Goal: Find specific page/section: Find specific page/section

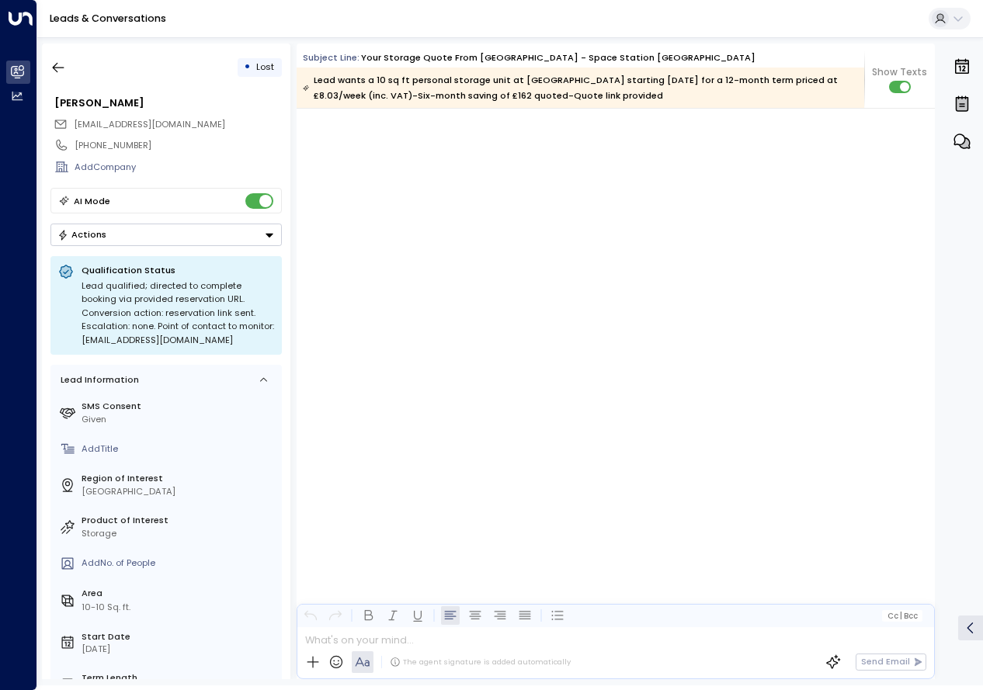
scroll to position [2441, 0]
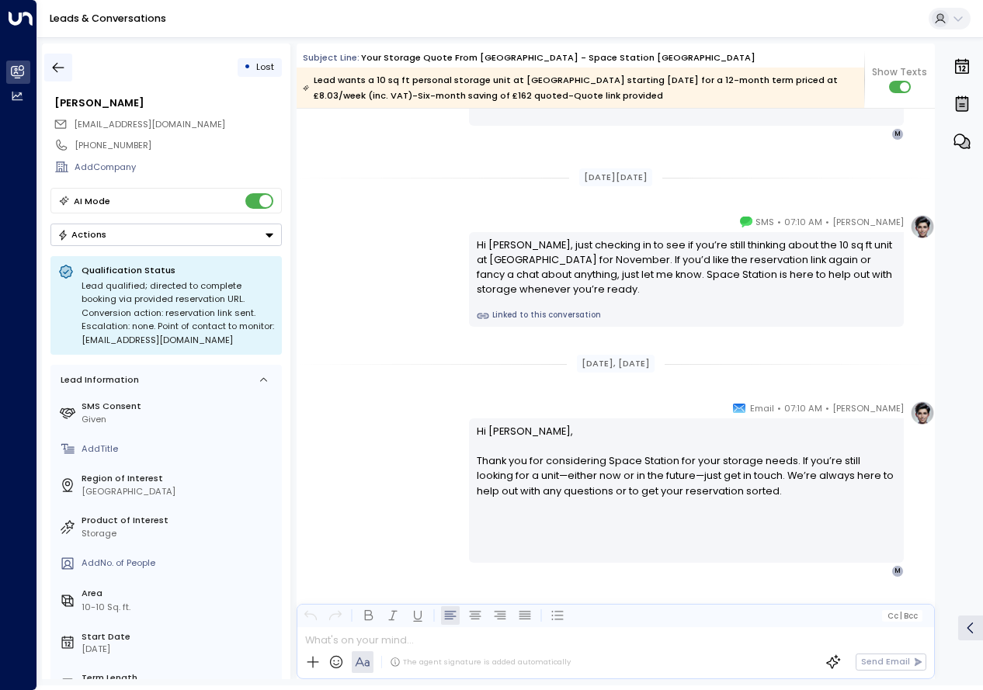
click at [64, 68] on icon "button" at bounding box center [59, 68] width 12 height 10
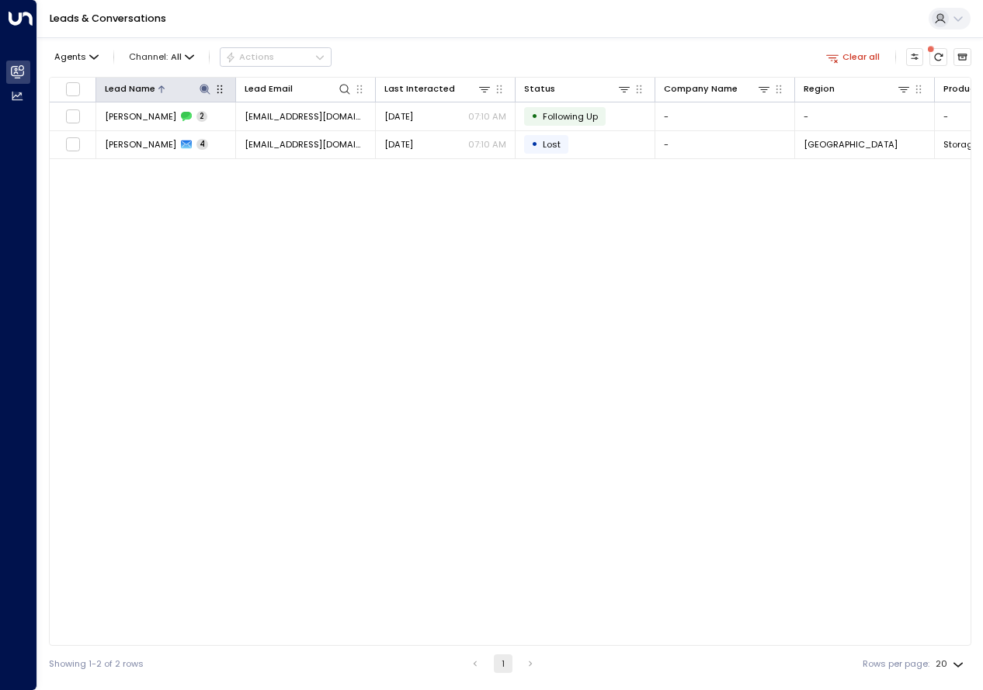
click at [199, 89] on icon at bounding box center [205, 89] width 12 height 12
type input "*"
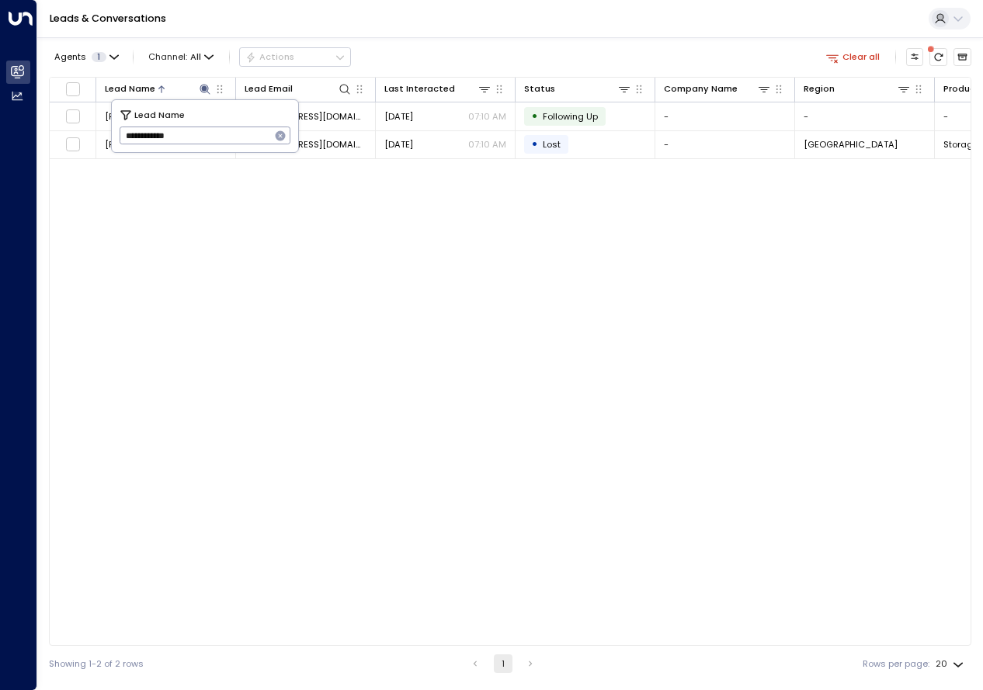
type input "**********"
click at [347, 311] on div "Lead Name Lead Email Last Interacted Status Company Name Region Product # of pe…" at bounding box center [510, 361] width 923 height 569
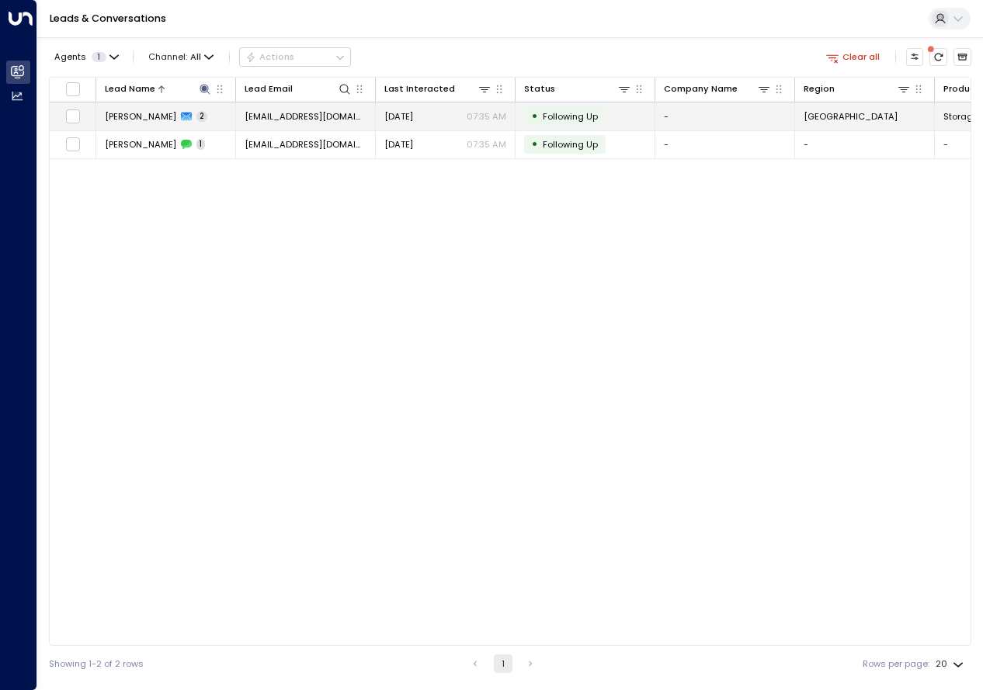
click at [178, 120] on div "[PERSON_NAME] 2" at bounding box center [156, 116] width 103 height 12
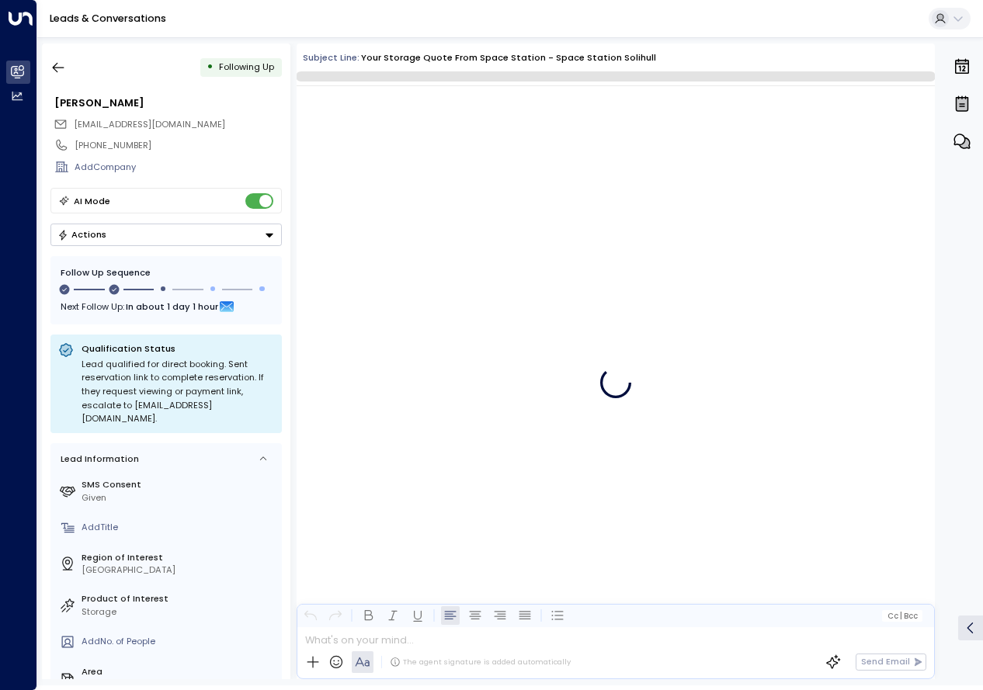
scroll to position [1084, 0]
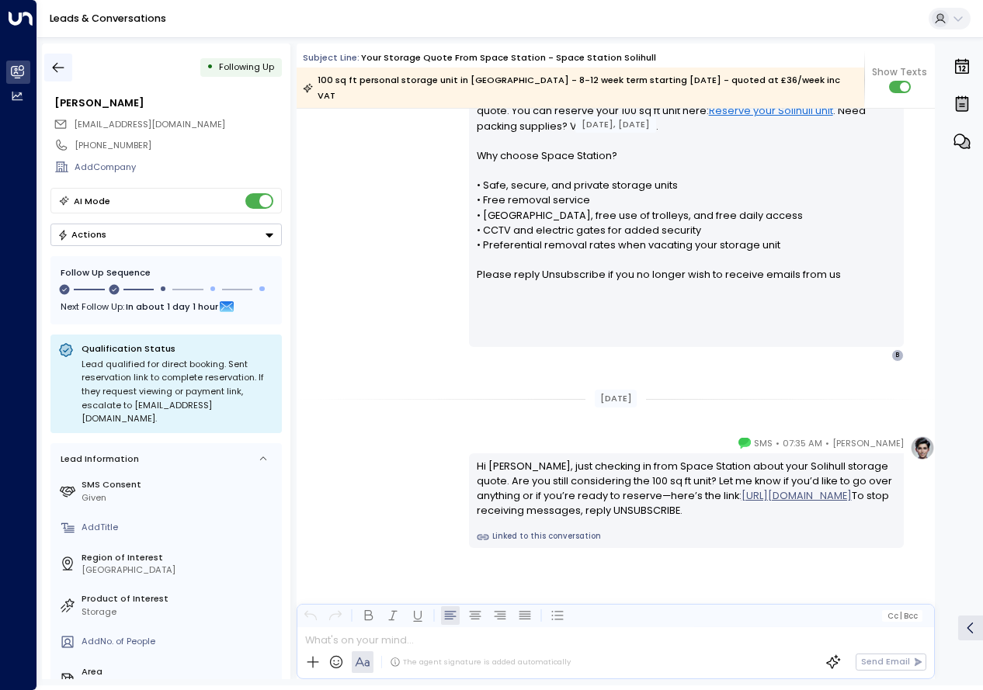
click at [56, 69] on icon "button" at bounding box center [58, 68] width 16 height 16
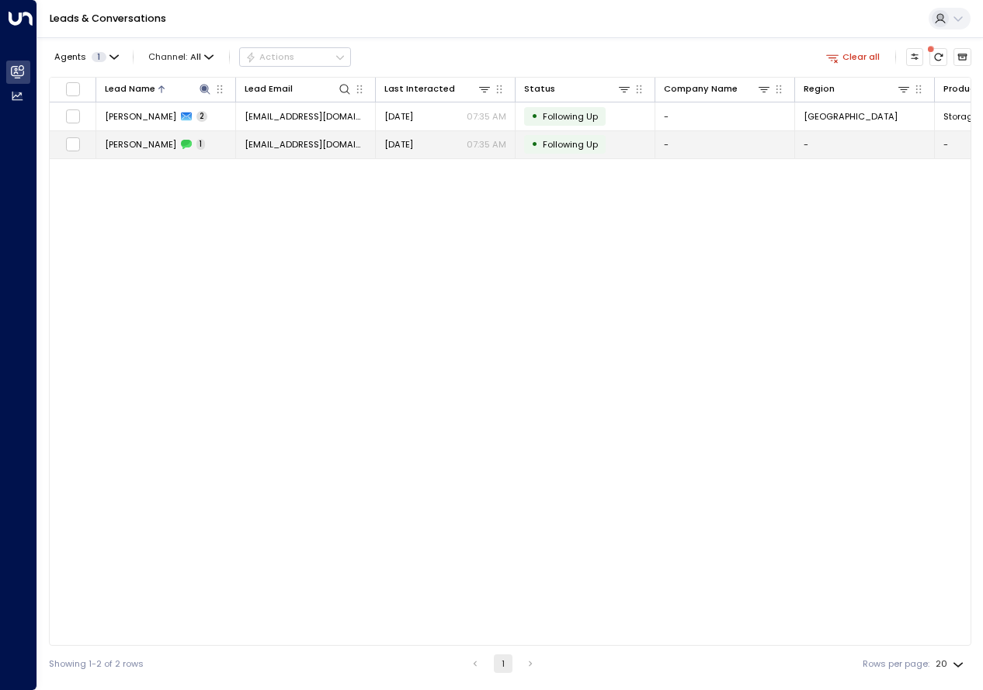
click at [148, 145] on span "[PERSON_NAME]" at bounding box center [140, 144] width 71 height 12
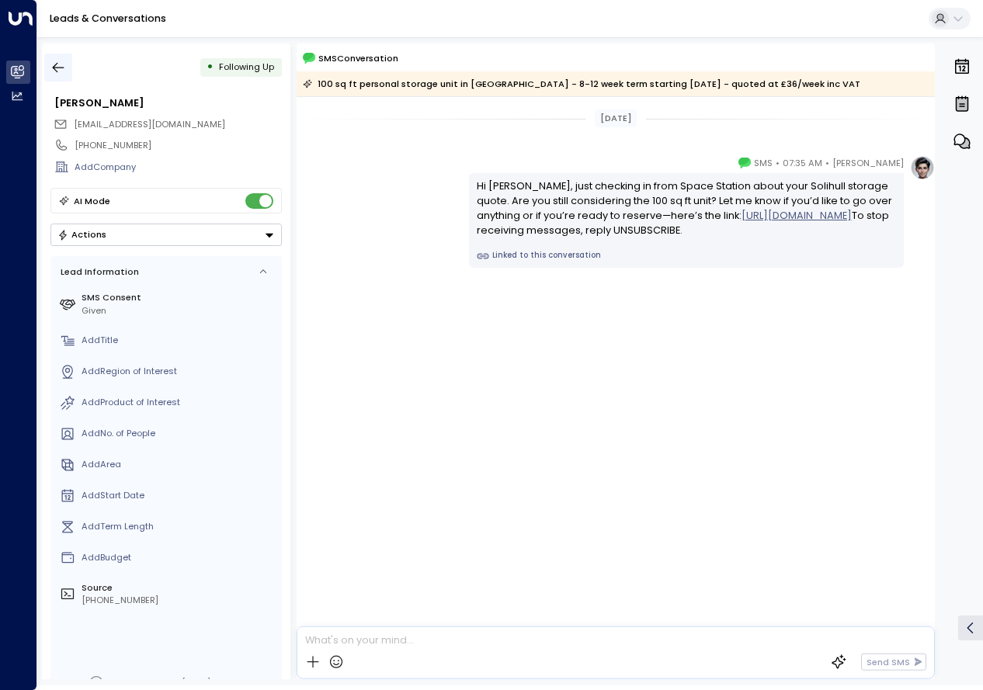
click at [51, 67] on icon "button" at bounding box center [58, 68] width 16 height 16
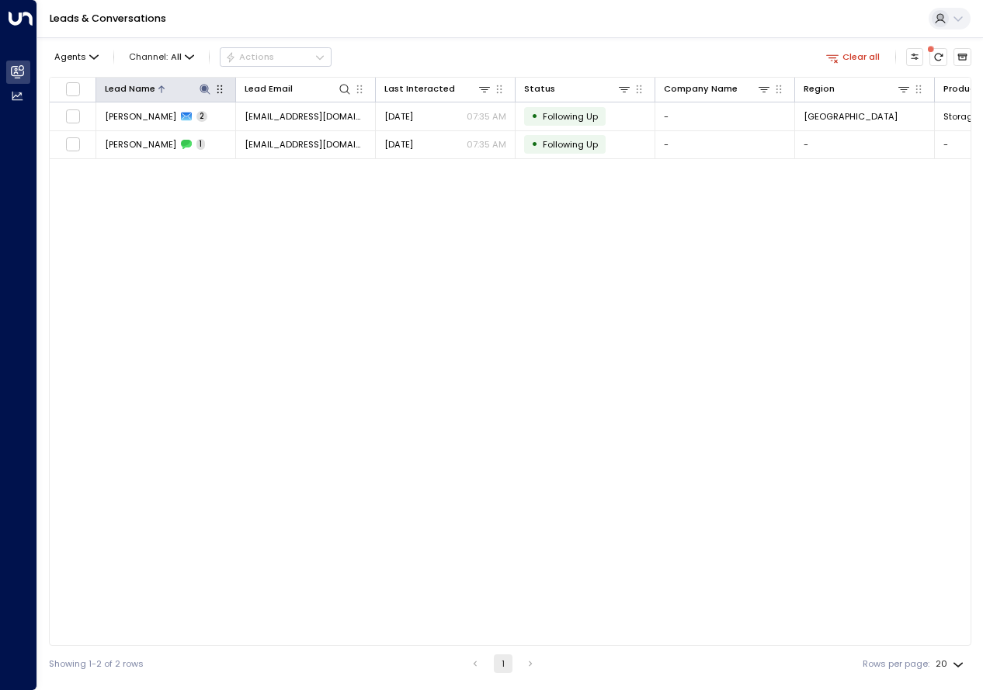
click at [217, 92] on icon "button" at bounding box center [220, 89] width 12 height 12
click at [207, 89] on icon at bounding box center [205, 89] width 12 height 12
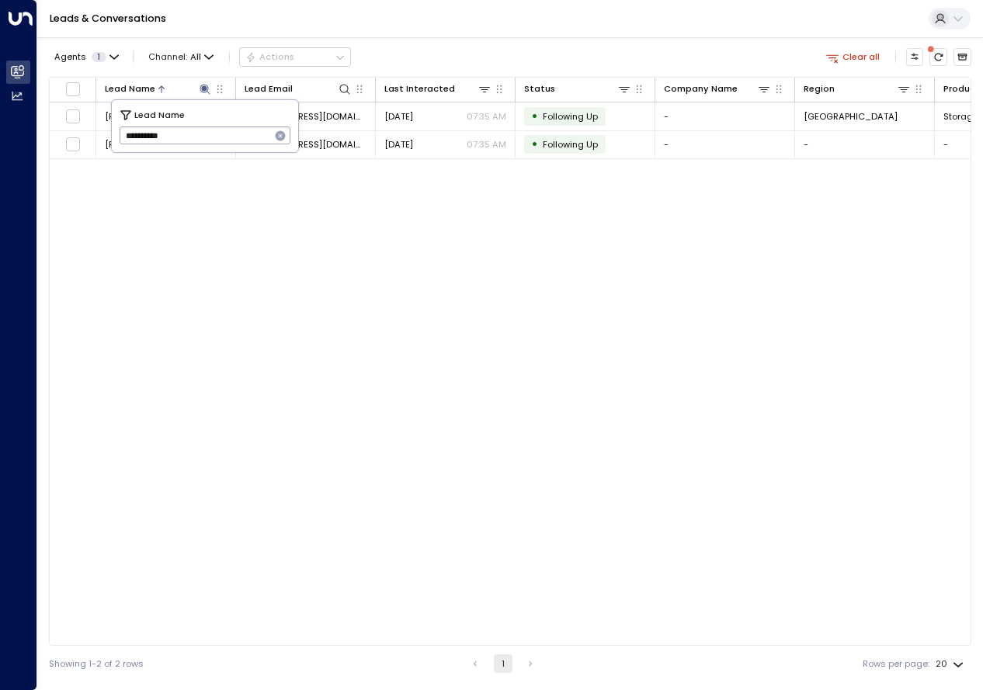
type input "*********"
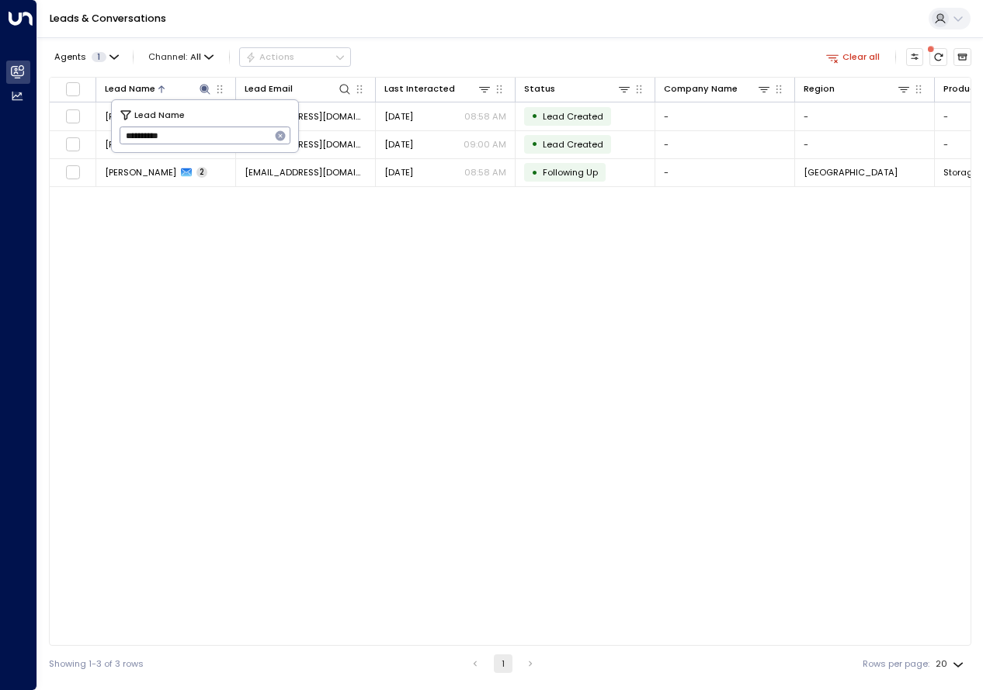
click at [246, 297] on div "Lead Name Lead Email Last Interacted Status Company Name Region Product # of pe…" at bounding box center [510, 361] width 923 height 569
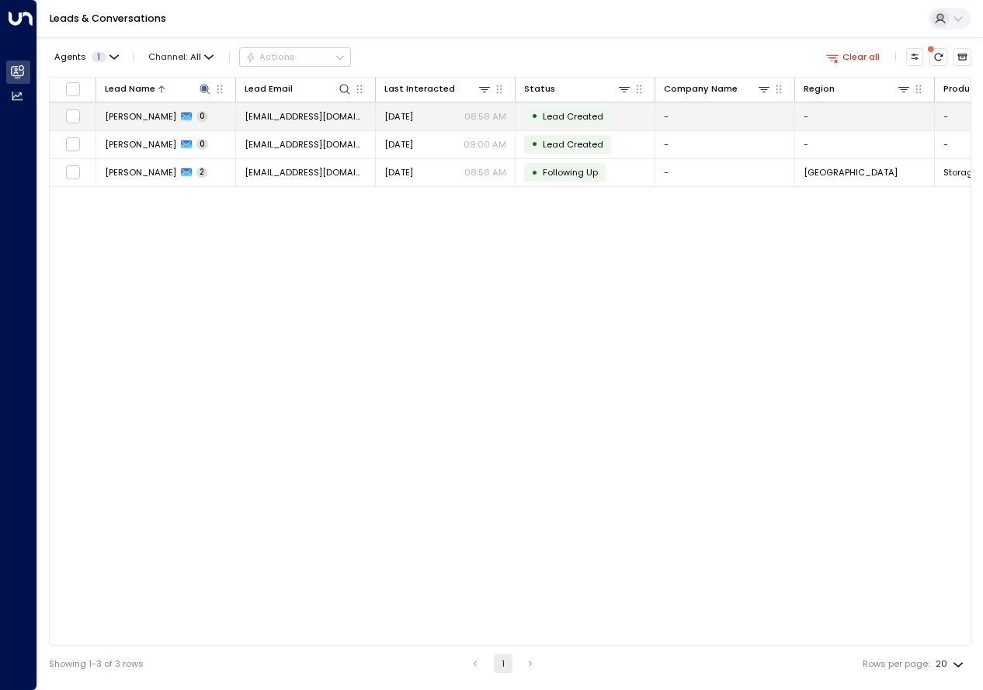
click at [181, 113] on icon at bounding box center [186, 117] width 11 height 9
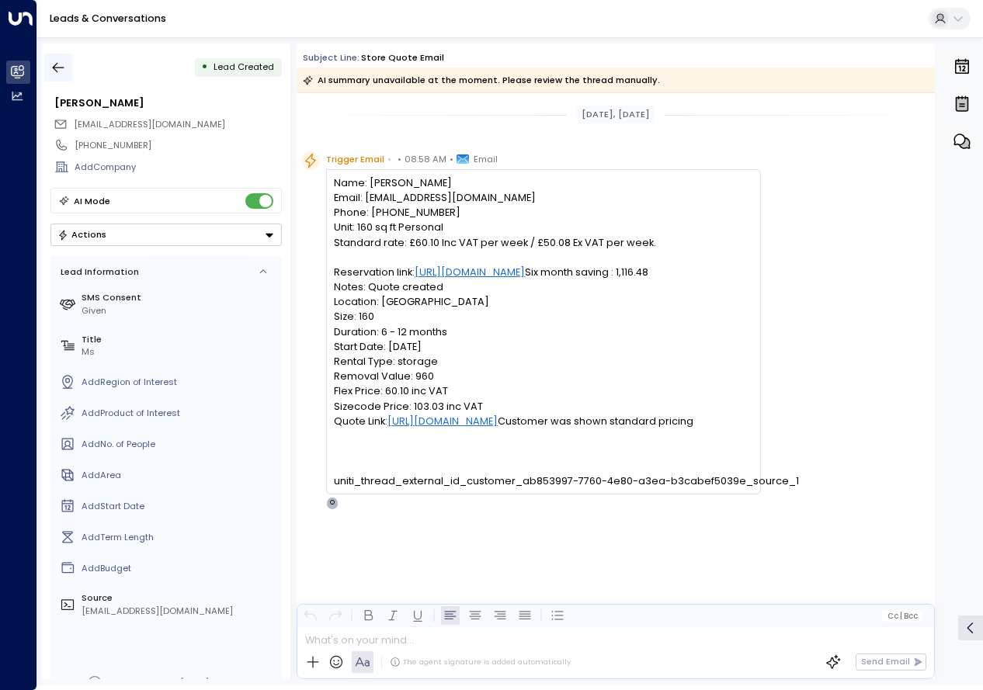
click at [53, 66] on icon "button" at bounding box center [58, 68] width 16 height 16
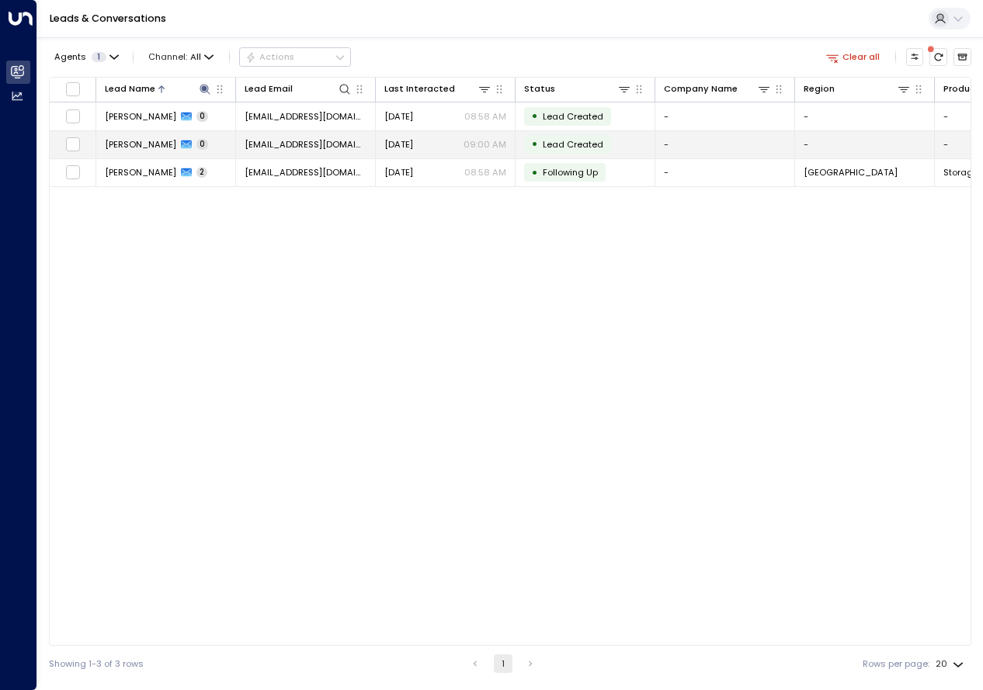
click at [146, 139] on div "[PERSON_NAME] 0" at bounding box center [156, 144] width 103 height 12
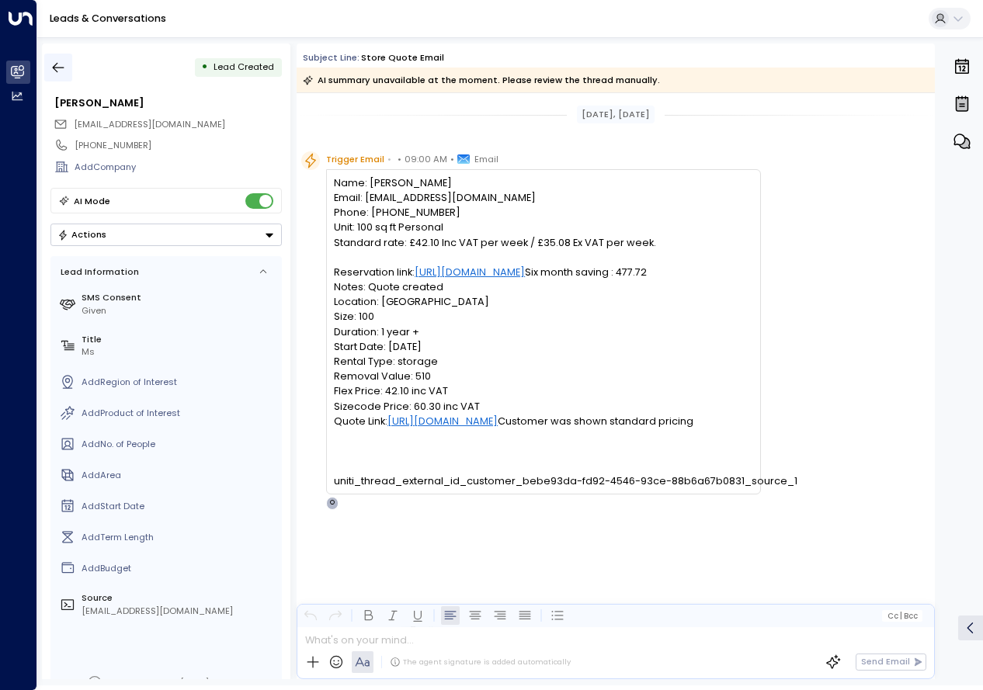
click at [61, 70] on icon "button" at bounding box center [58, 68] width 16 height 16
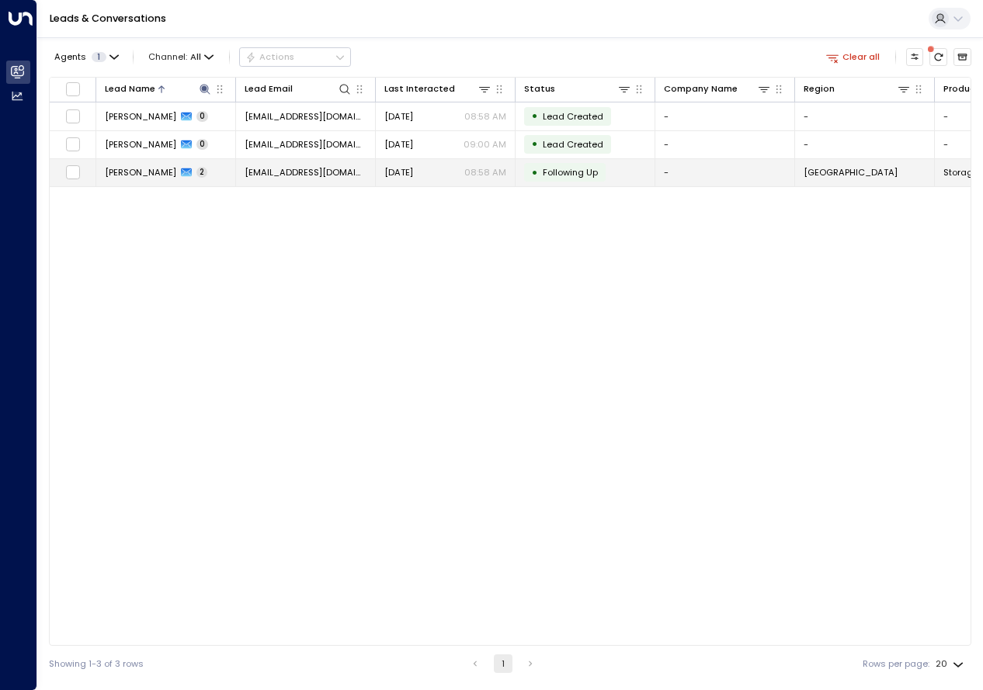
click at [172, 183] on td "[PERSON_NAME] 2" at bounding box center [166, 172] width 140 height 27
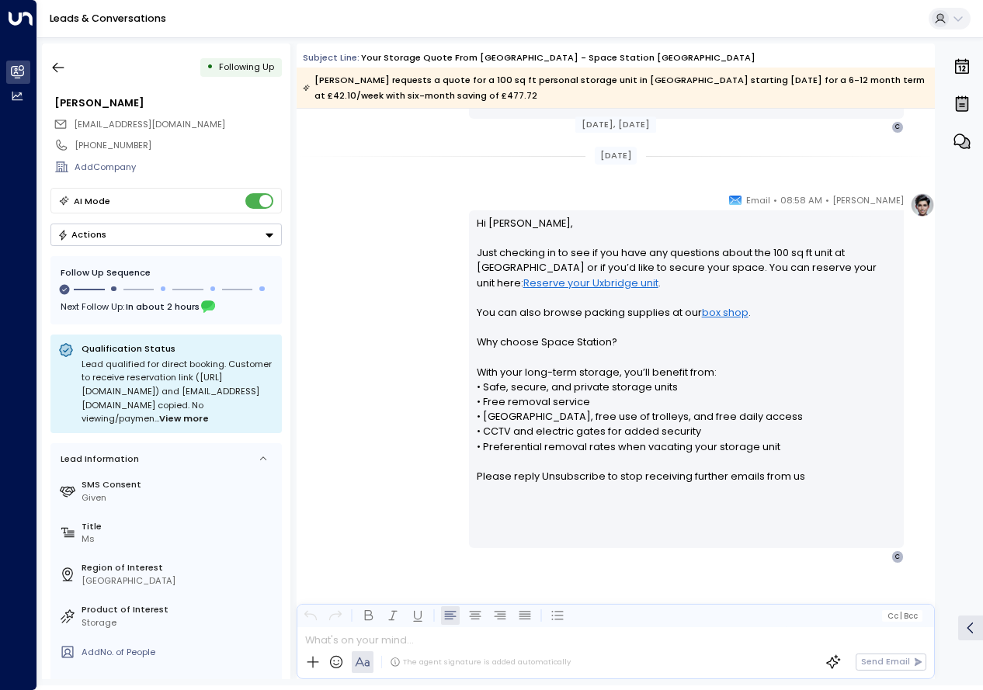
scroll to position [1025, 0]
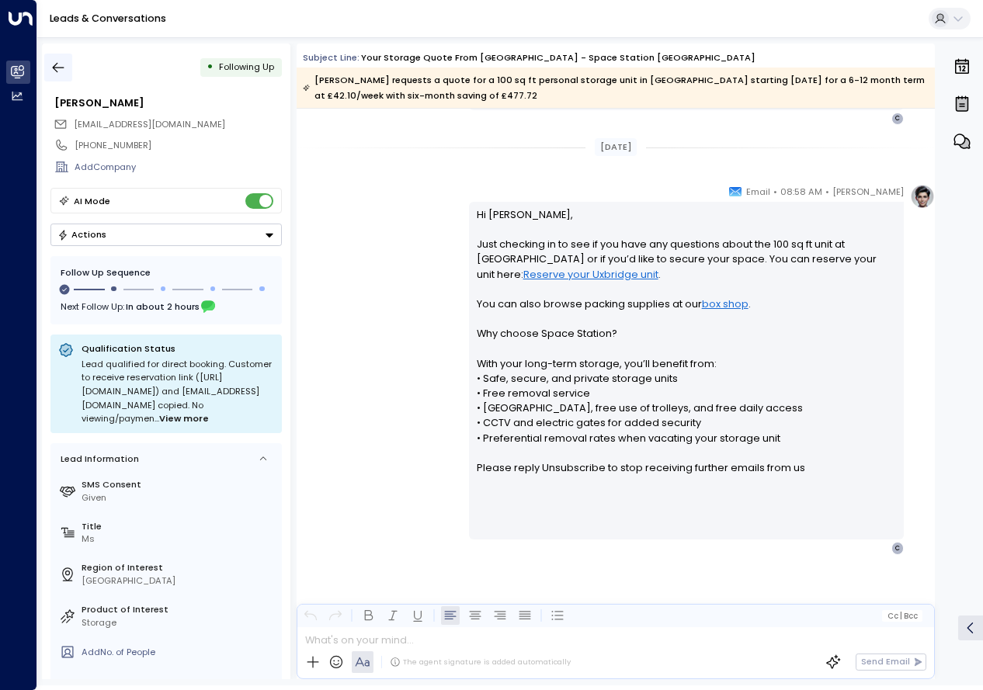
click at [63, 63] on icon "button" at bounding box center [58, 68] width 16 height 16
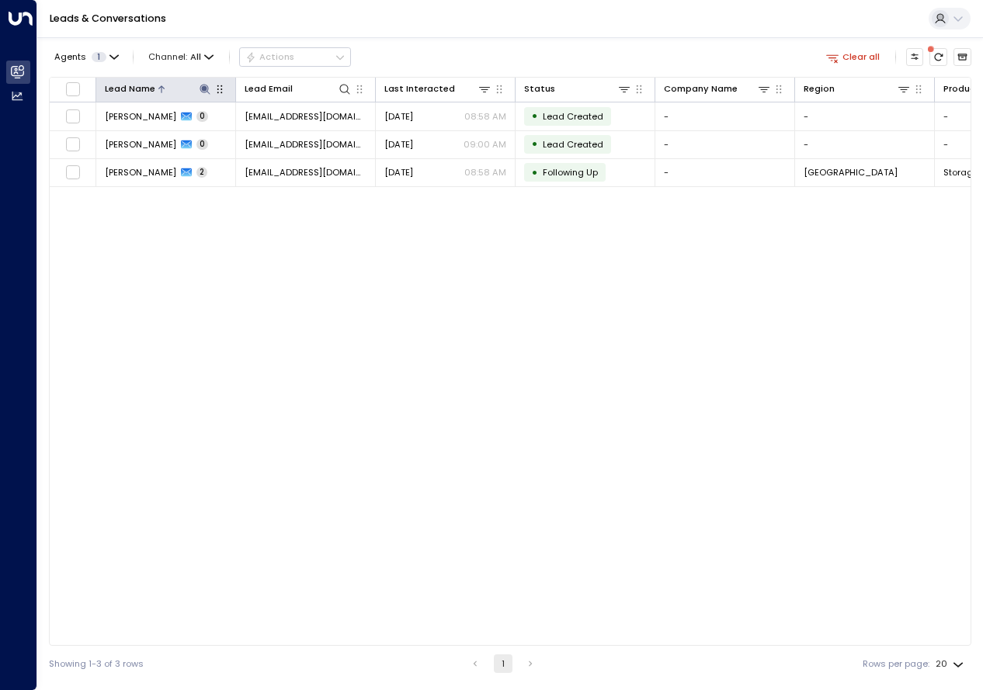
click at [200, 86] on icon at bounding box center [205, 89] width 12 height 12
type input "**********"
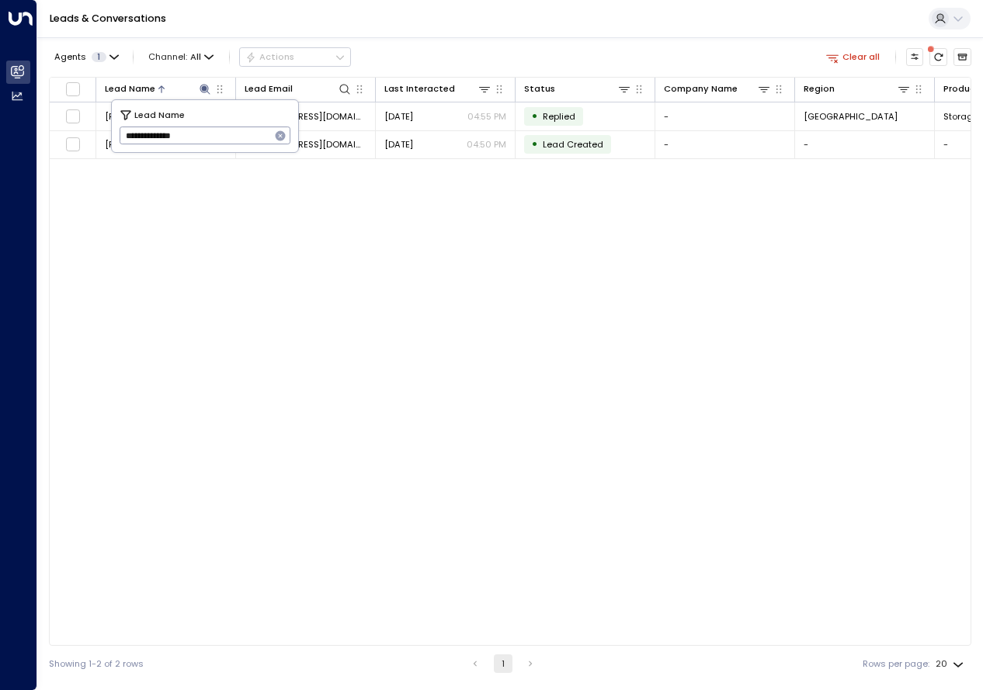
click at [319, 345] on div "Lead Name Lead Email Last Interacted Status Company Name Region Product # of pe…" at bounding box center [510, 361] width 923 height 569
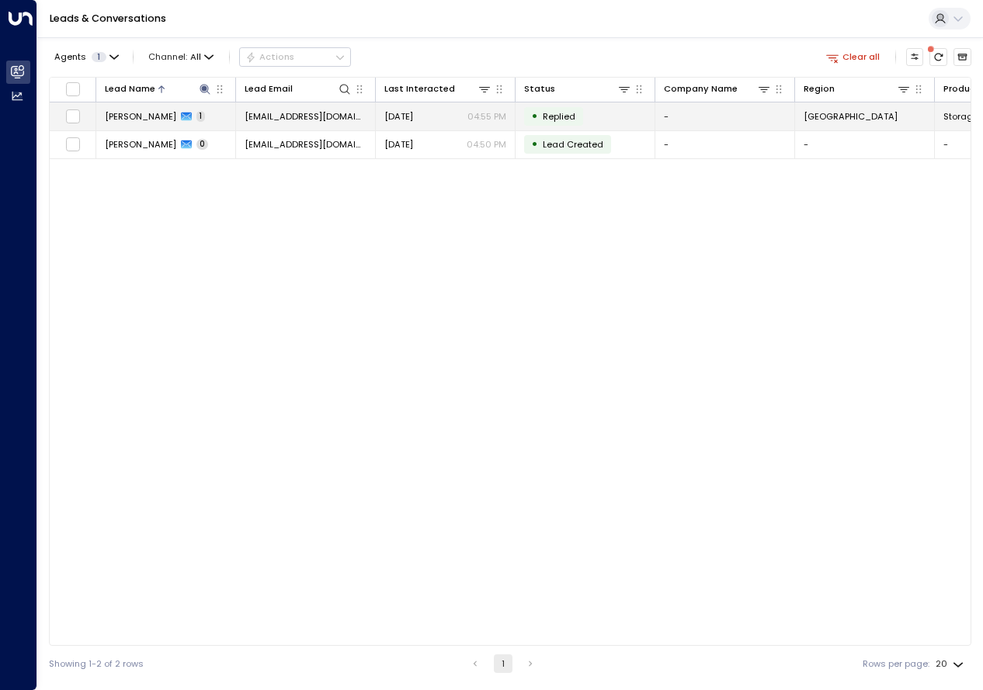
click at [164, 110] on div "[PERSON_NAME] 1" at bounding box center [155, 116] width 100 height 12
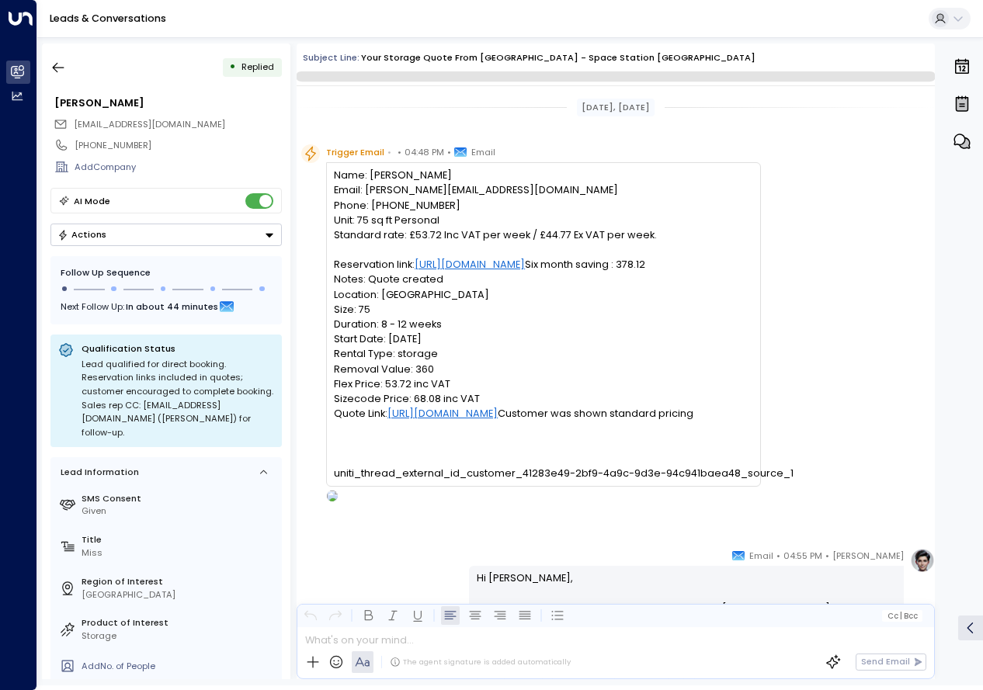
scroll to position [334, 0]
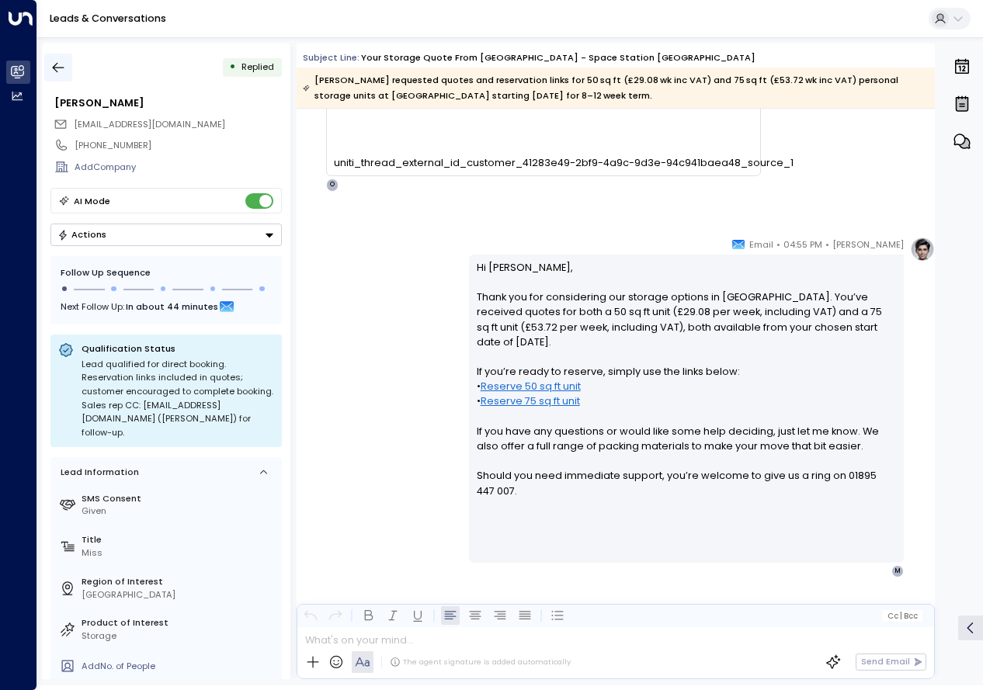
click at [62, 61] on icon "button" at bounding box center [58, 68] width 16 height 16
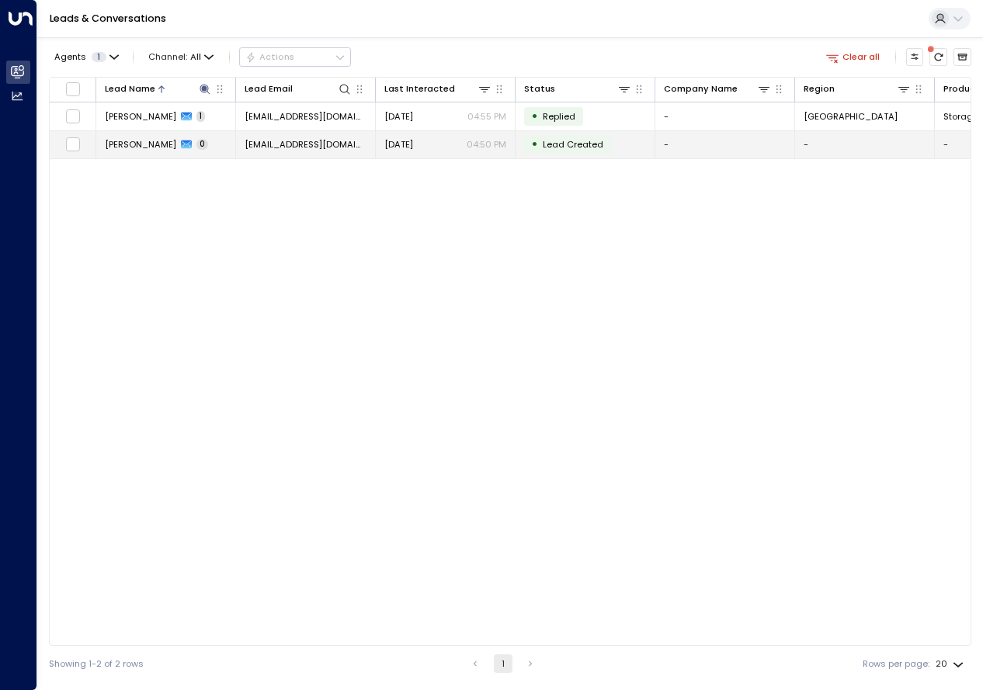
click at [131, 138] on span "[PERSON_NAME]" at bounding box center [140, 144] width 71 height 12
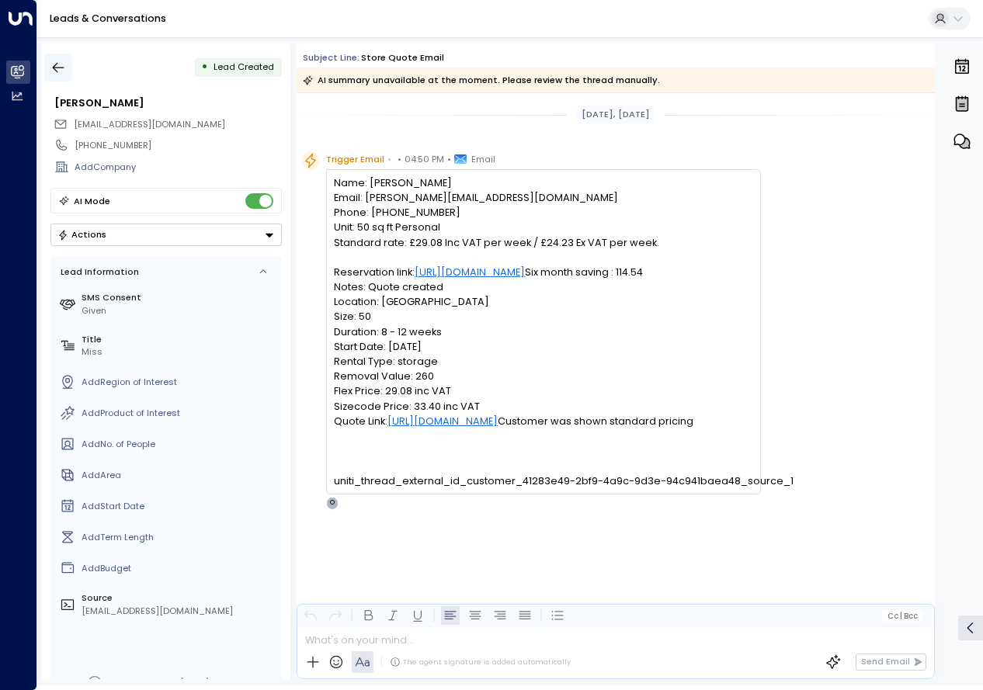
click at [56, 66] on icon "button" at bounding box center [58, 68] width 16 height 16
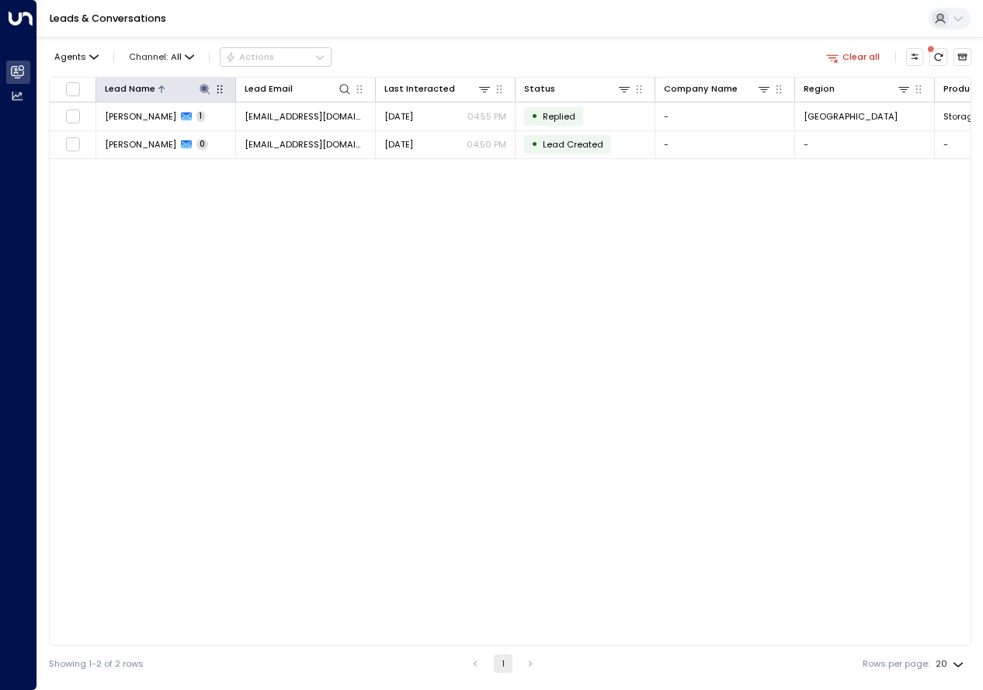
click at [200, 89] on icon at bounding box center [205, 89] width 10 height 10
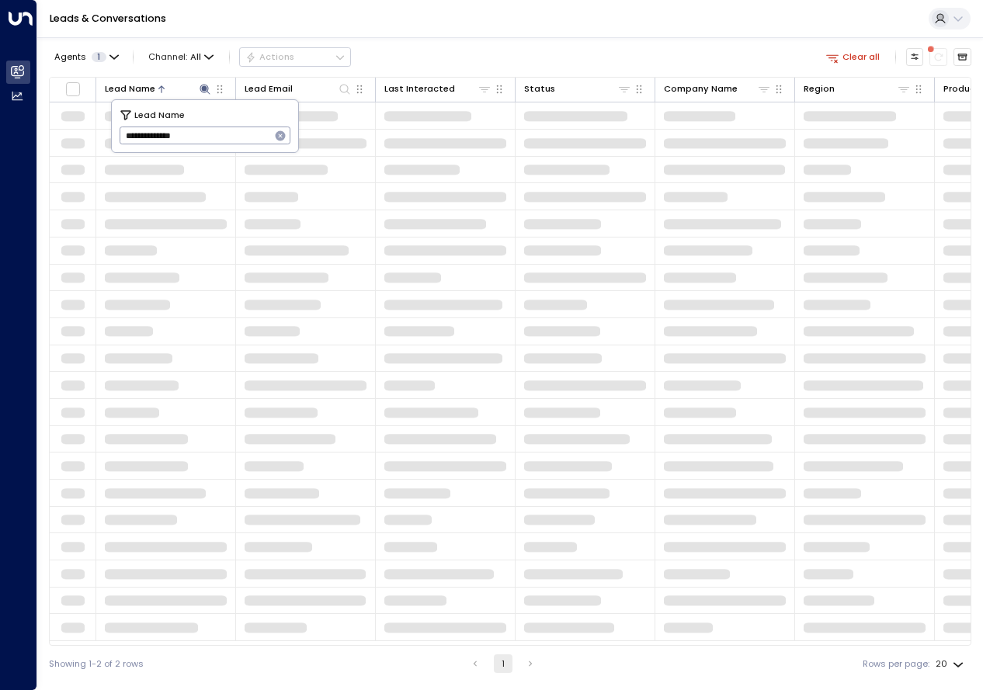
type input "**********"
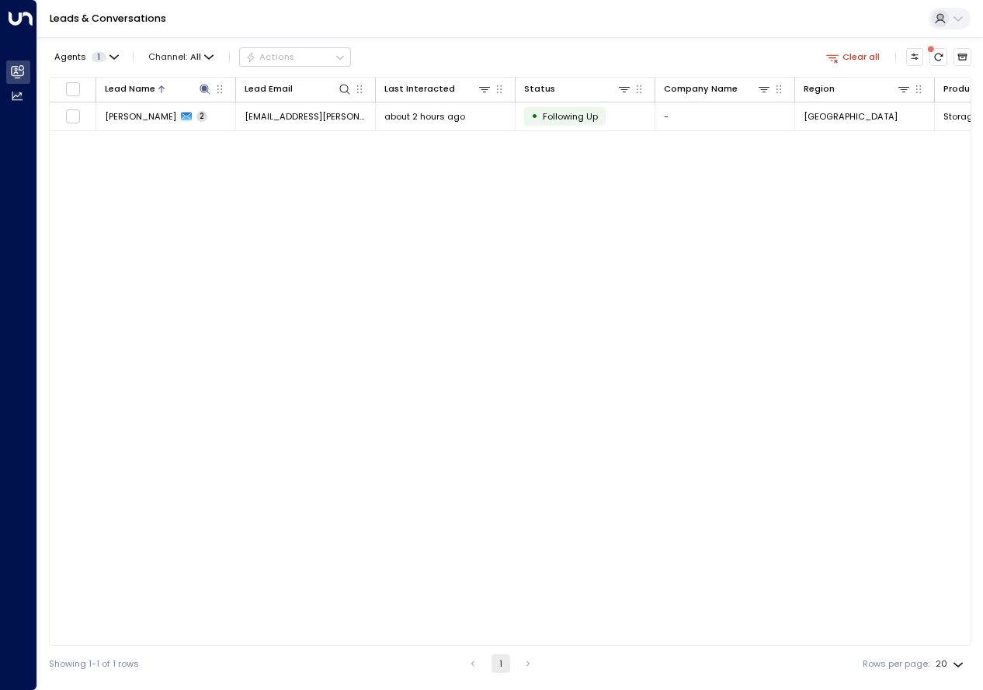
click at [188, 285] on div "Lead Name Lead Email Last Interacted Status Company Name Region Product # of pe…" at bounding box center [510, 361] width 923 height 569
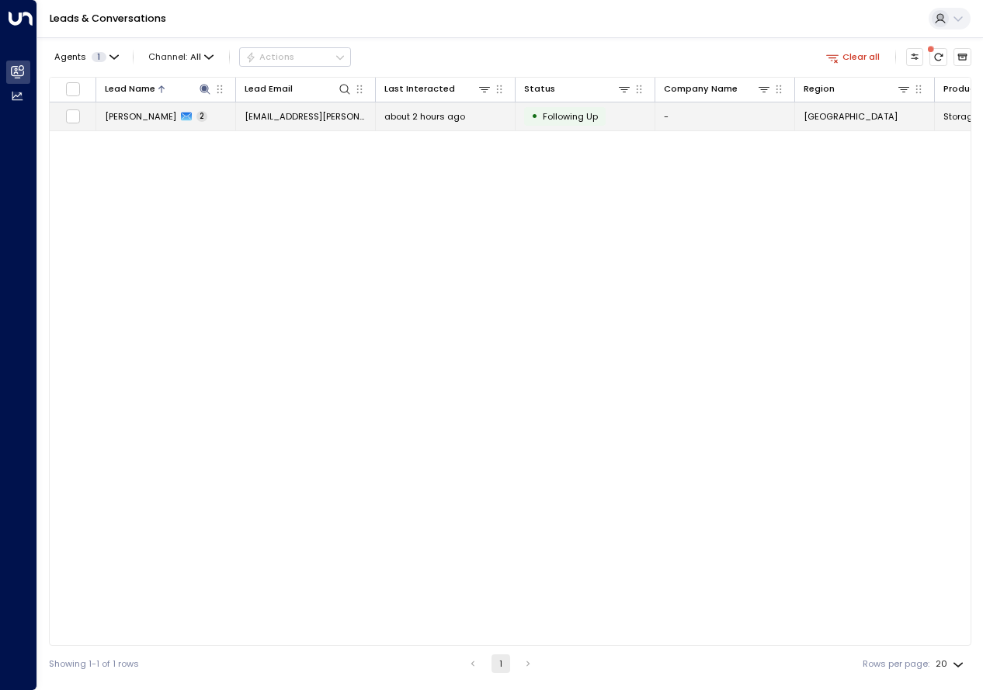
click at [155, 120] on span "[PERSON_NAME]" at bounding box center [140, 116] width 71 height 12
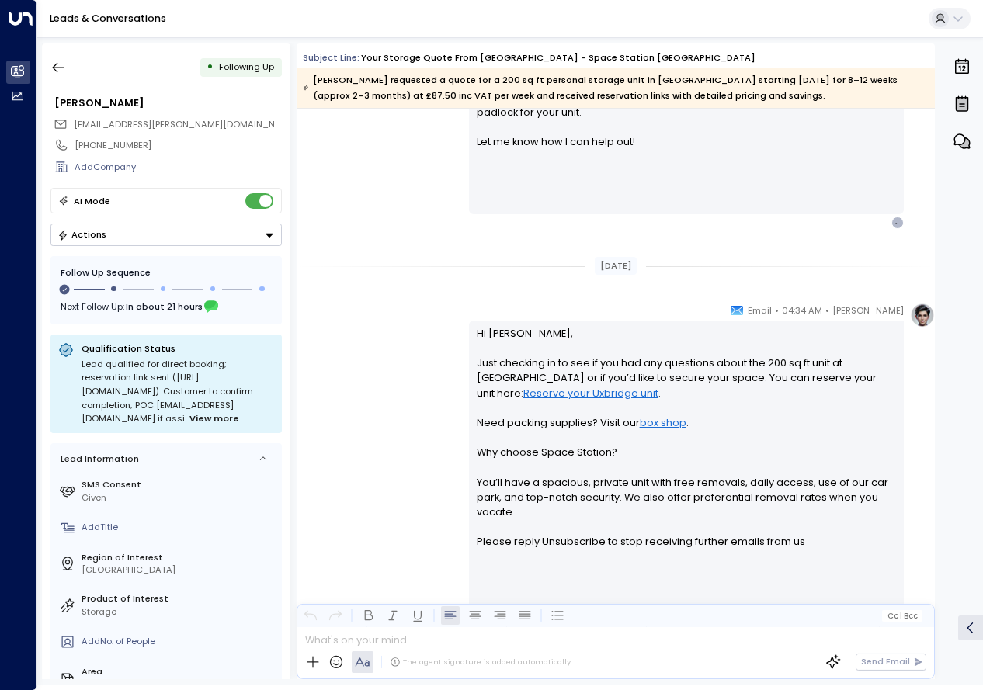
scroll to position [907, 0]
click at [57, 69] on icon "button" at bounding box center [58, 68] width 16 height 16
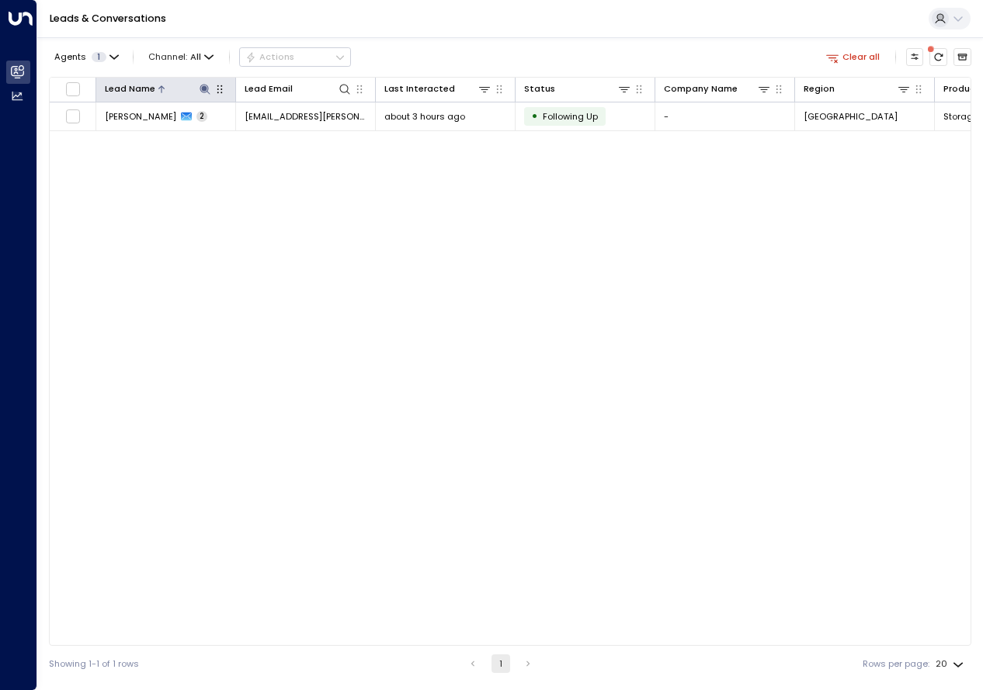
click at [214, 95] on icon "button" at bounding box center [220, 89] width 12 height 12
click at [204, 95] on icon at bounding box center [205, 89] width 12 height 12
type input "**********"
